Goal: Find specific page/section: Find specific page/section

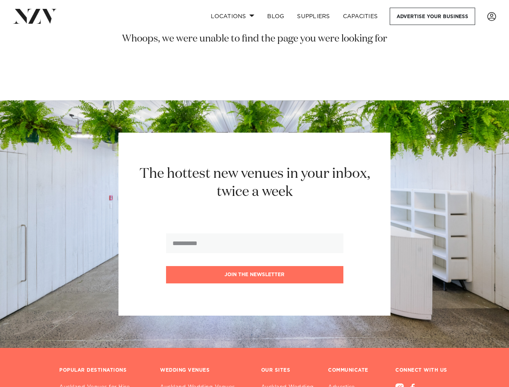
click at [254, 193] on h2 "The hottest new venues in your inbox, twice a week" at bounding box center [254, 183] width 250 height 36
click at [232, 16] on link "Locations" at bounding box center [232, 16] width 56 height 17
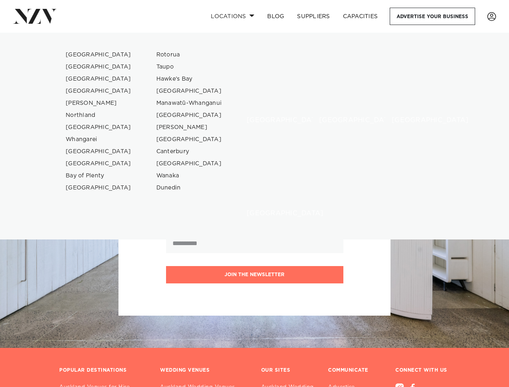
click at [255, 275] on button "Join the newsletter" at bounding box center [254, 274] width 177 height 17
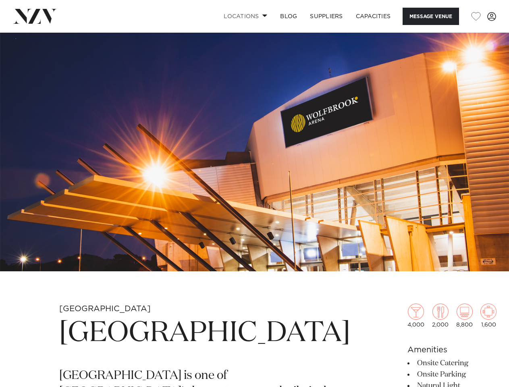
click at [244, 16] on link "Locations" at bounding box center [245, 16] width 56 height 17
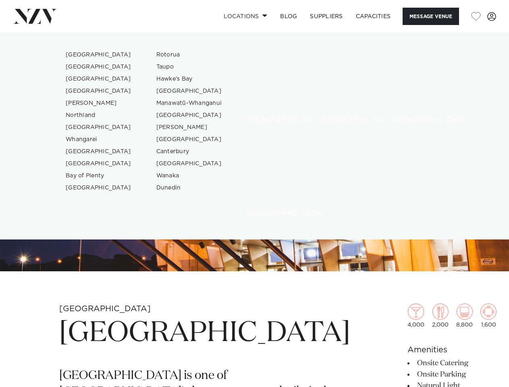
click at [430, 16] on button "Message Venue" at bounding box center [431, 16] width 56 height 17
